Goal: Task Accomplishment & Management: Complete application form

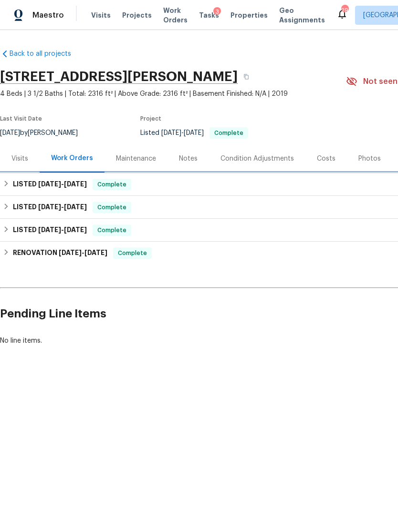
click at [40, 183] on span "[DATE]" at bounding box center [49, 184] width 23 height 7
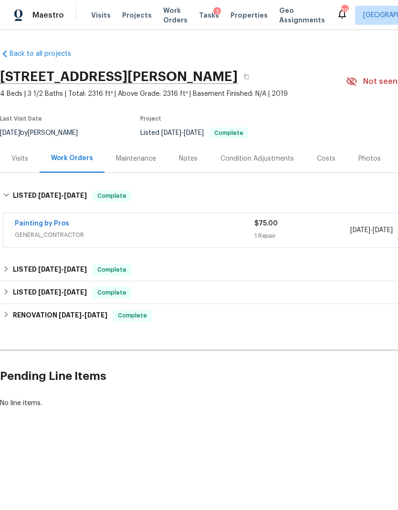
click at [126, 228] on div "Painting by Pros" at bounding box center [134, 224] width 239 height 11
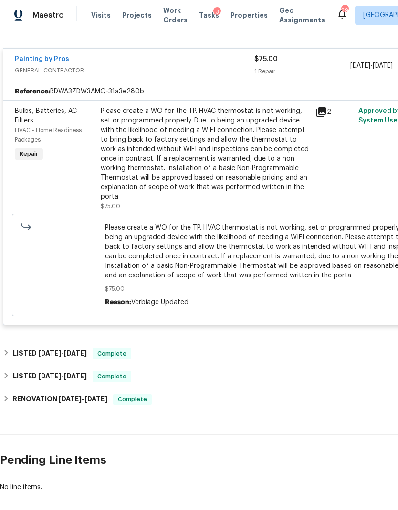
scroll to position [171, 0]
click at [205, 349] on div "LISTED [DATE] - [DATE] Complete" at bounding box center [269, 354] width 533 height 11
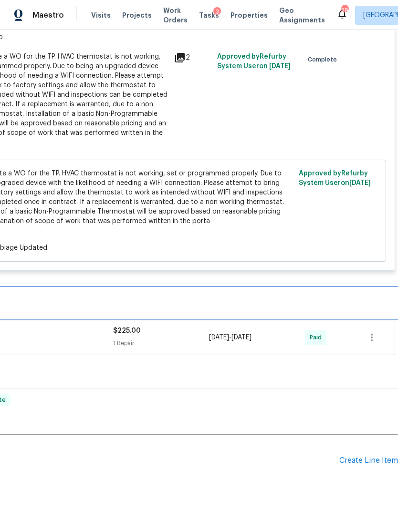
scroll to position [226, 141]
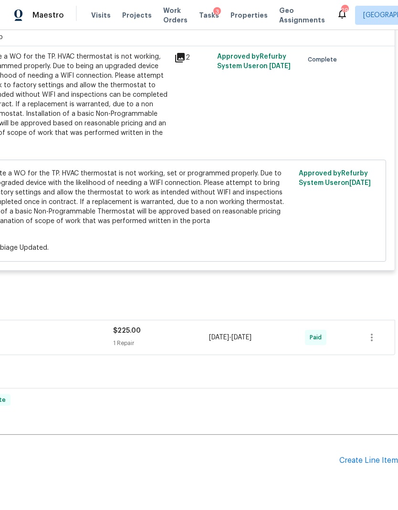
click at [367, 445] on div "Pending Line Items Create Line Item" at bounding box center [128, 461] width 539 height 44
click at [365, 456] on div "Create Line Item" at bounding box center [368, 460] width 59 height 9
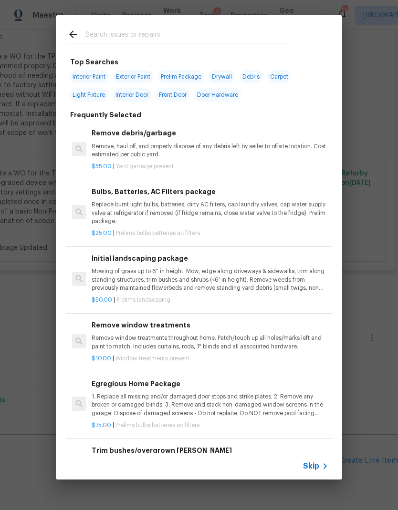
click at [319, 464] on span "Skip" at bounding box center [311, 467] width 16 height 10
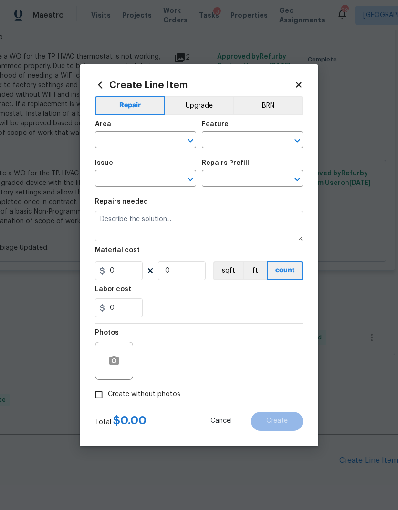
click at [140, 140] on input "text" at bounding box center [132, 141] width 74 height 15
type input "p"
click at [151, 180] on li "Exterior Overall" at bounding box center [145, 178] width 101 height 16
type input "Exterior Overall"
click at [260, 135] on input "text" at bounding box center [239, 141] width 74 height 15
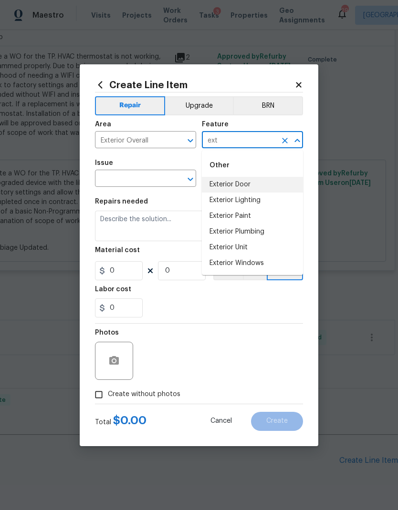
click at [246, 188] on li "Exterior Door" at bounding box center [252, 185] width 101 height 16
type input "Exterior Door"
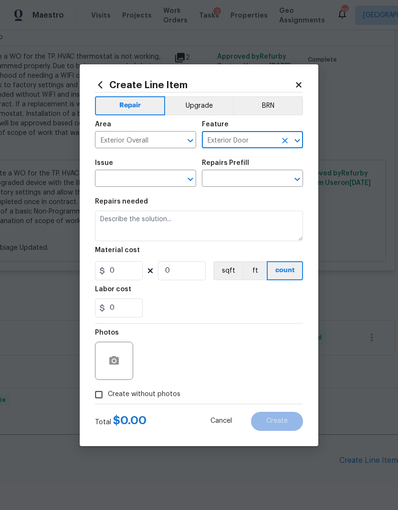
click at [145, 179] on input "text" at bounding box center [132, 179] width 74 height 15
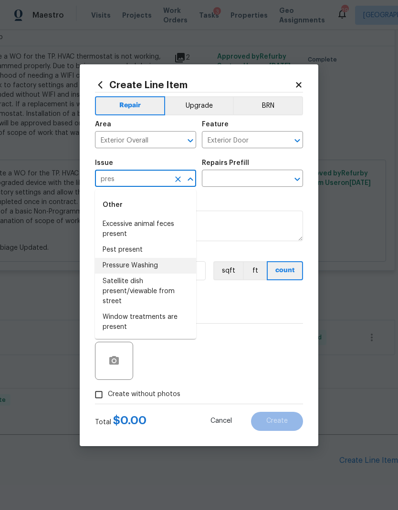
click at [157, 262] on li "Pressure Washing" at bounding box center [145, 266] width 101 height 16
type input "Pressure Washing"
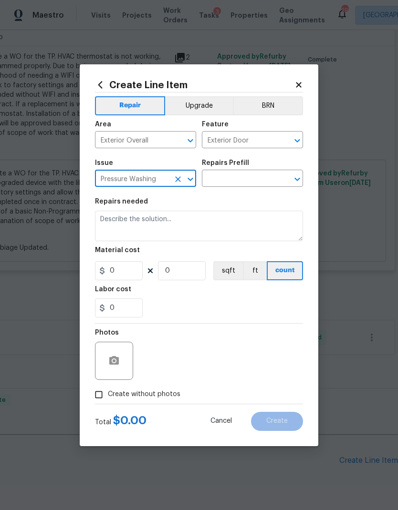
click at [294, 178] on icon "Open" at bounding box center [296, 179] width 11 height 11
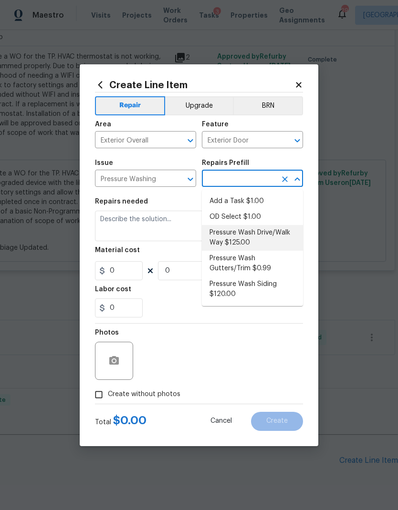
click at [247, 240] on li "Pressure Wash Drive/Walk Way $125.00" at bounding box center [252, 238] width 101 height 26
type input "Pressure Wash Drive/Walk Way $125.00"
type input "Siding"
type textarea "Pressure wash the driveways/walkways as directed by the PM. Ensure that all deb…"
type input "1"
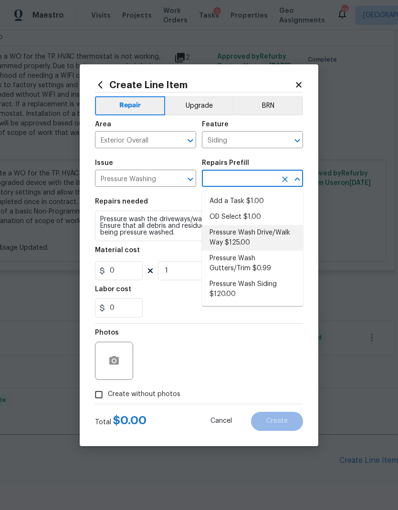
type input "Pressure Wash Drive/Walk Way $125.00"
type input "125"
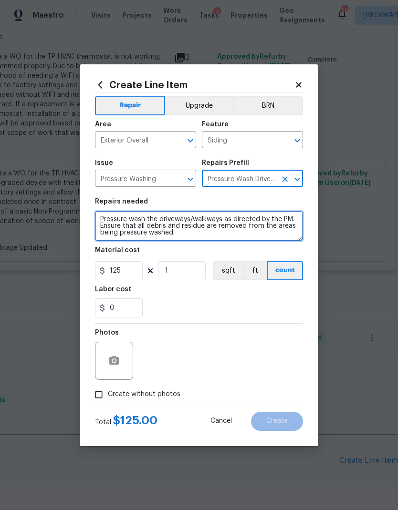
click at [193, 237] on textarea "Pressure wash the driveways/walkways as directed by the PM. Ensure that all deb…" at bounding box center [199, 226] width 208 height 31
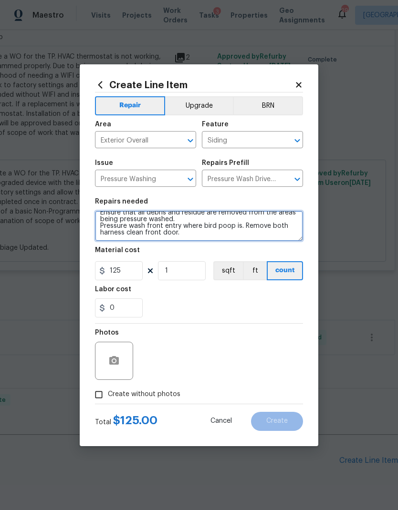
scroll to position [13, 0]
type textarea "Pressure wash the driveways/walkways as directed by the PM. Ensure that all deb…"
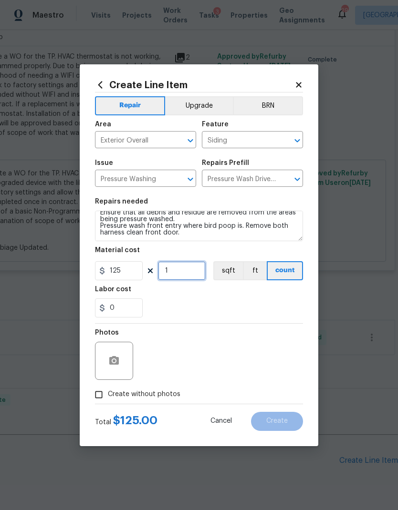
click at [195, 265] on input "1" at bounding box center [182, 270] width 48 height 19
click at [183, 274] on input "1" at bounding box center [182, 270] width 48 height 19
type input "2"
click at [256, 311] on div "0" at bounding box center [199, 308] width 208 height 19
click at [118, 364] on icon "button" at bounding box center [114, 360] width 10 height 9
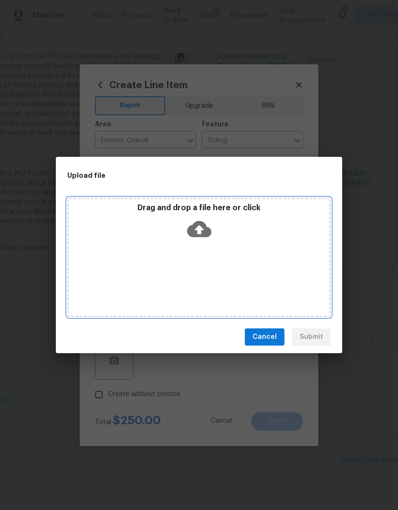
click at [213, 229] on div "Drag and drop a file here or click" at bounding box center [199, 223] width 260 height 41
